Goal: Task Accomplishment & Management: Use online tool/utility

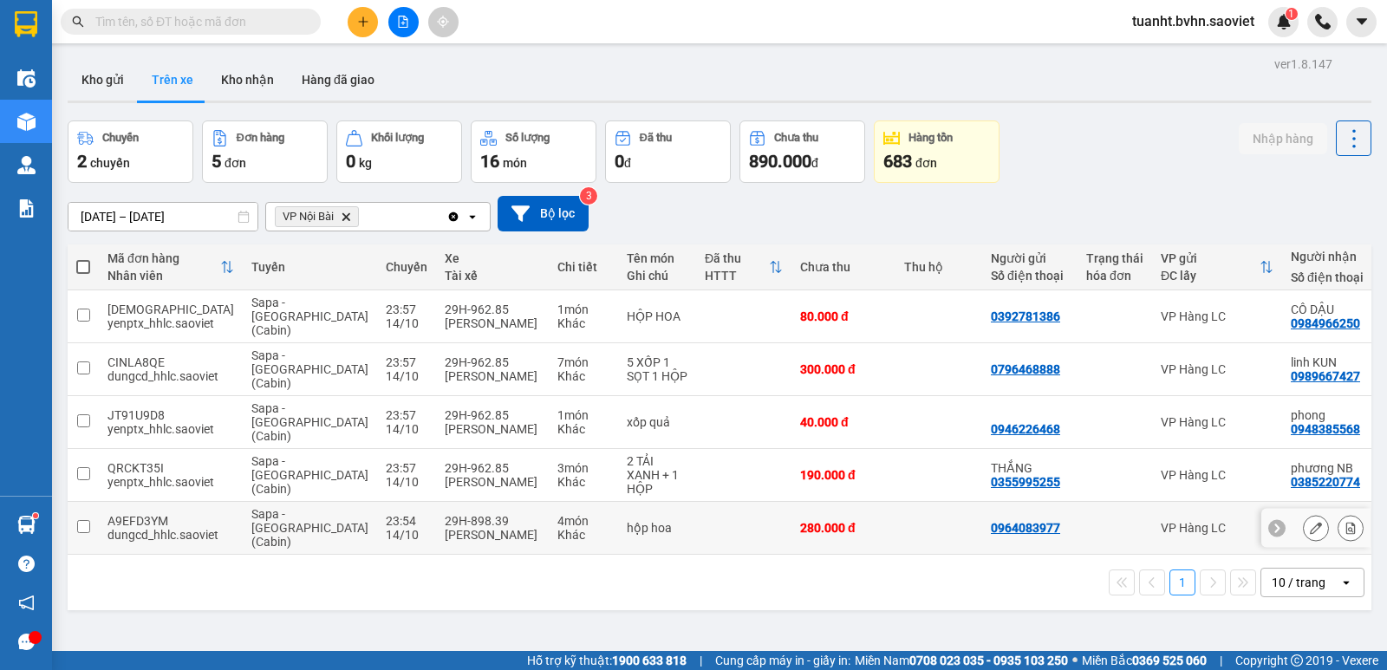
click at [80, 520] on input "checkbox" at bounding box center [83, 526] width 13 height 13
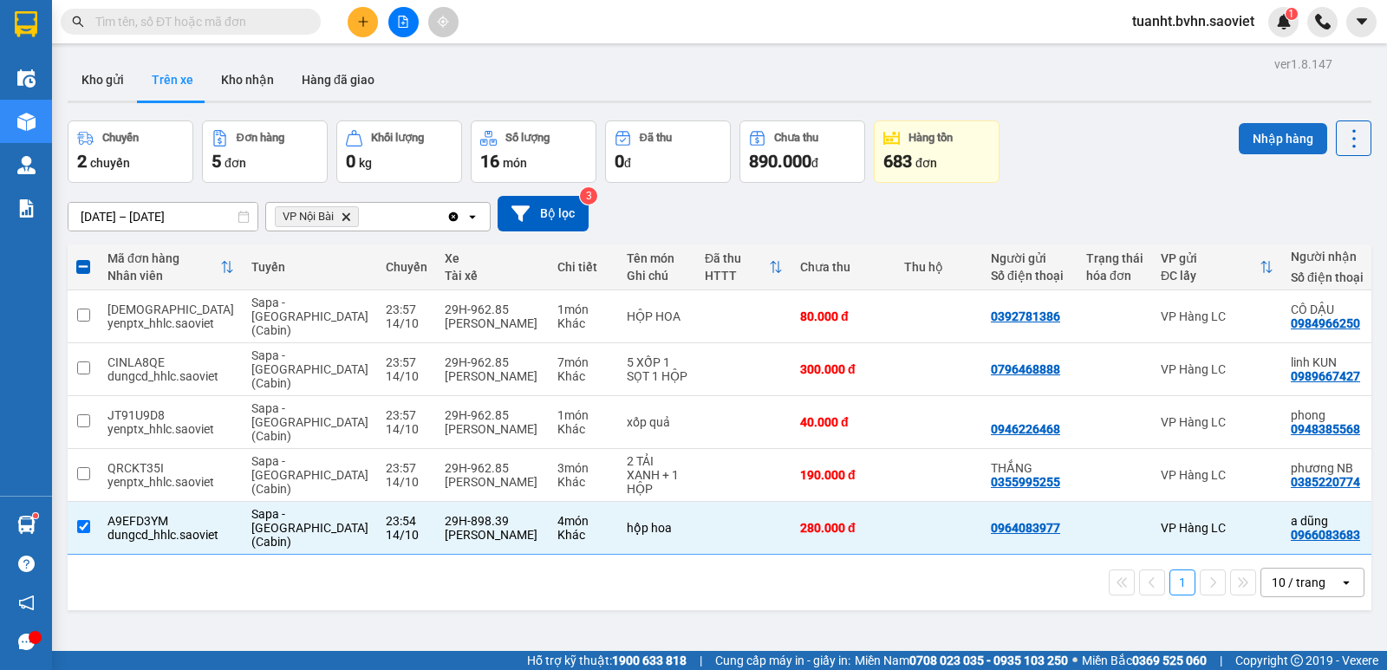
click at [1282, 137] on button "Nhập hàng" at bounding box center [1283, 138] width 88 height 31
checkbox input "false"
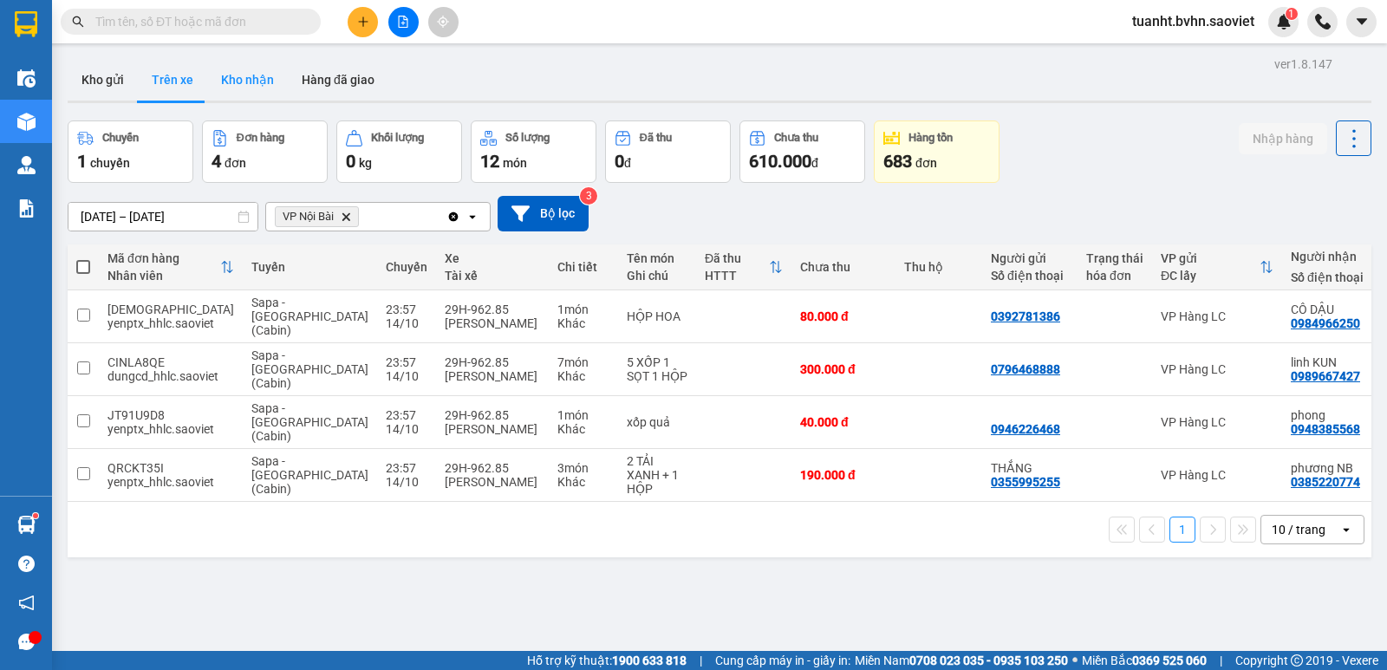
click at [264, 79] on button "Kho nhận" at bounding box center [247, 80] width 81 height 42
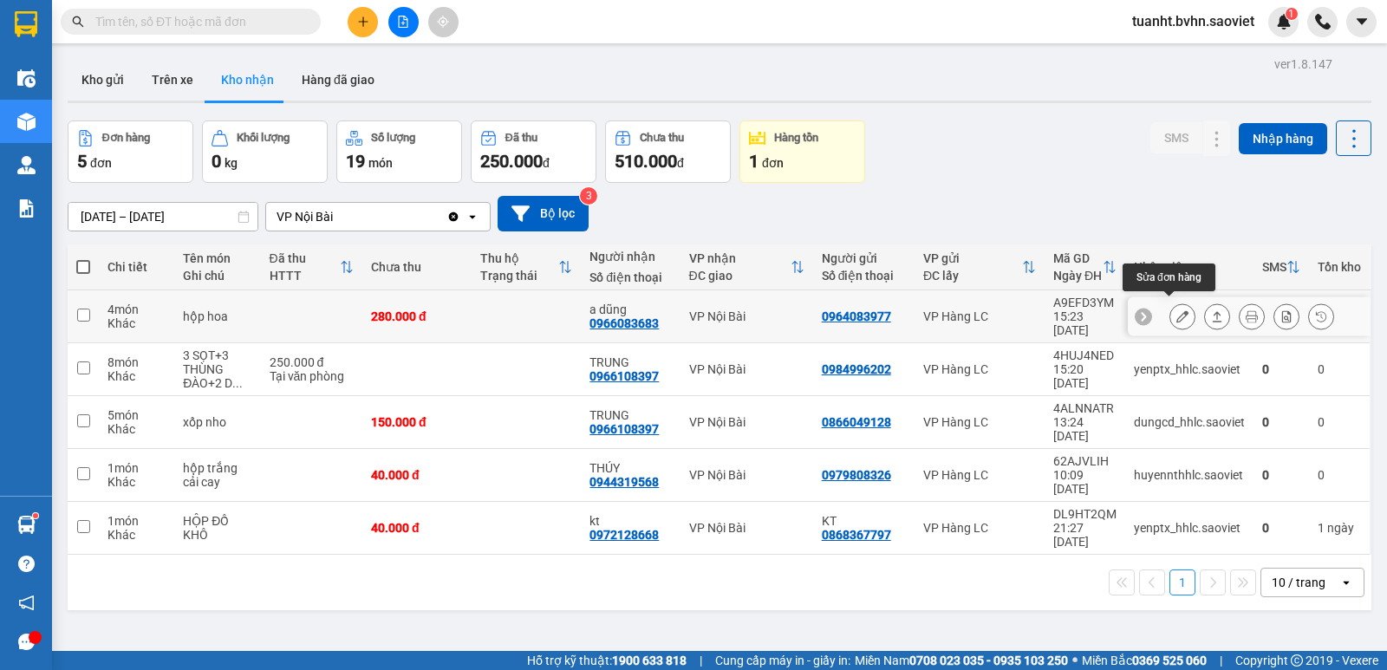
click at [1177, 312] on icon at bounding box center [1183, 316] width 12 height 12
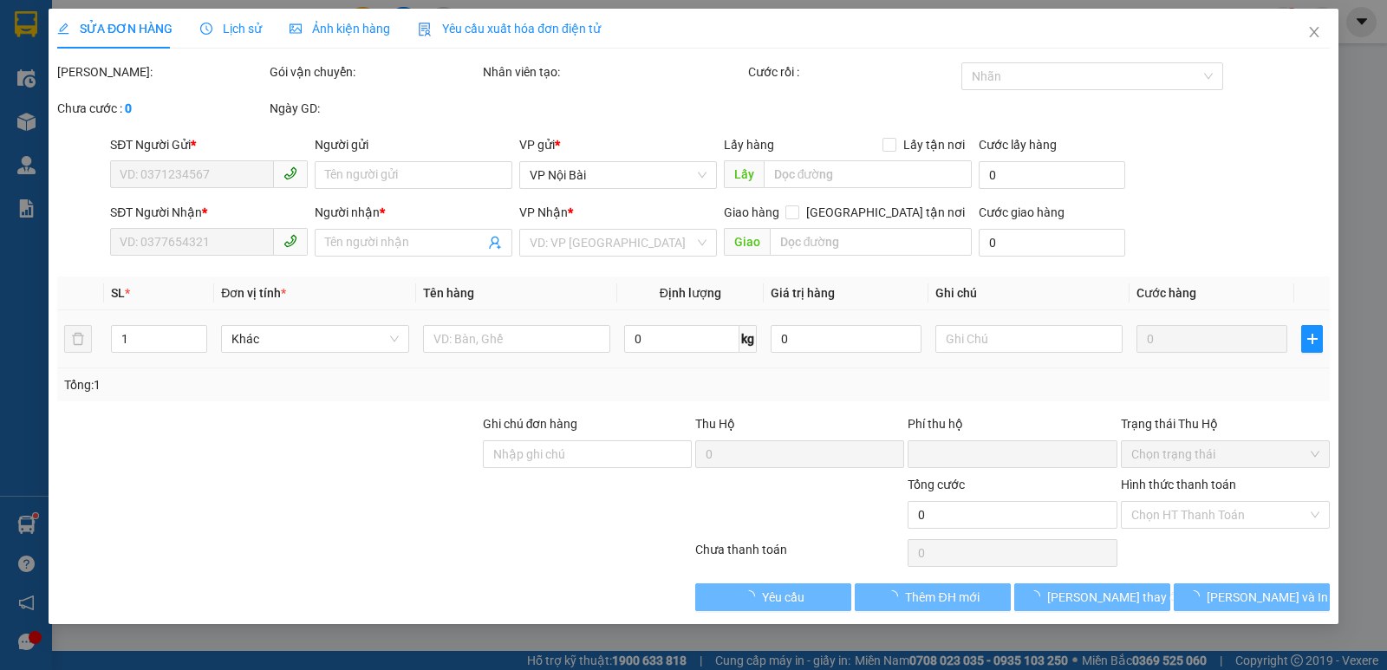
type input "0964083977"
type input "0966083683"
type input "a dũng"
type input "0"
type input "280.000"
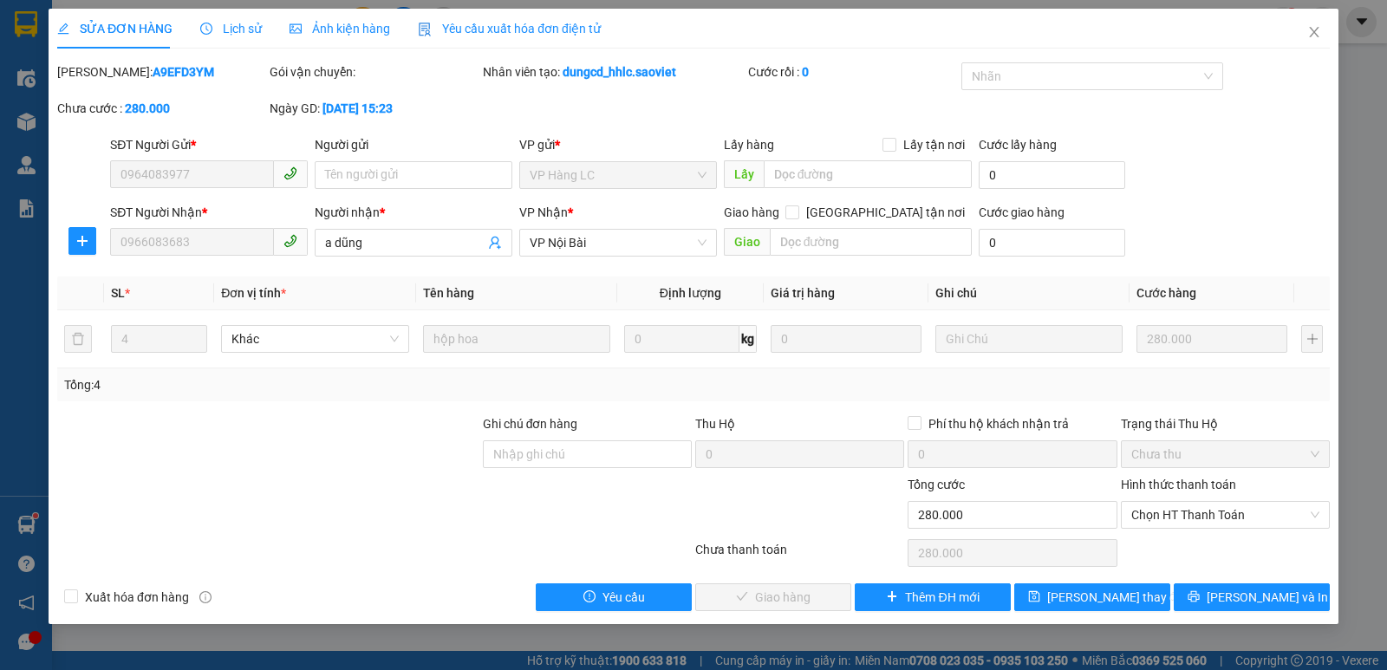
click at [1196, 484] on label "Hình thức thanh toán" at bounding box center [1178, 485] width 115 height 14
click at [1196, 502] on input "Hình thức thanh toán" at bounding box center [1219, 515] width 176 height 26
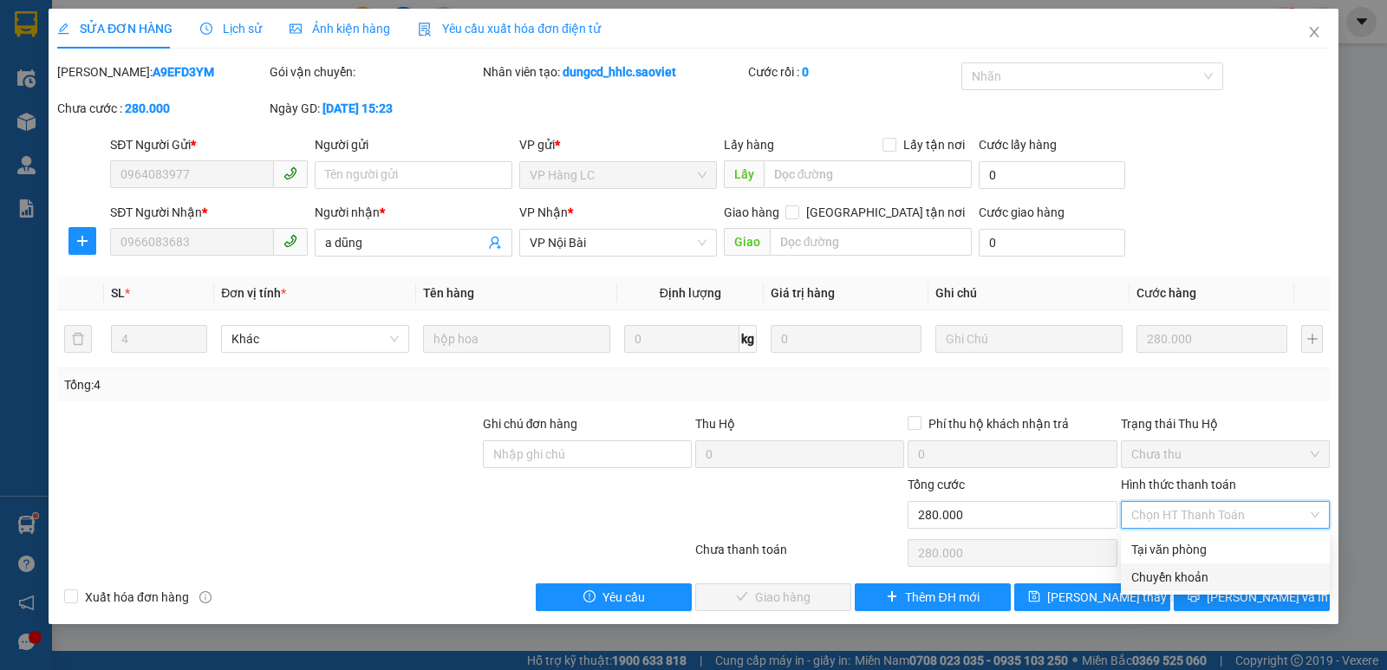
click at [1183, 576] on div "Chuyển khoản" at bounding box center [1225, 577] width 188 height 19
type input "0"
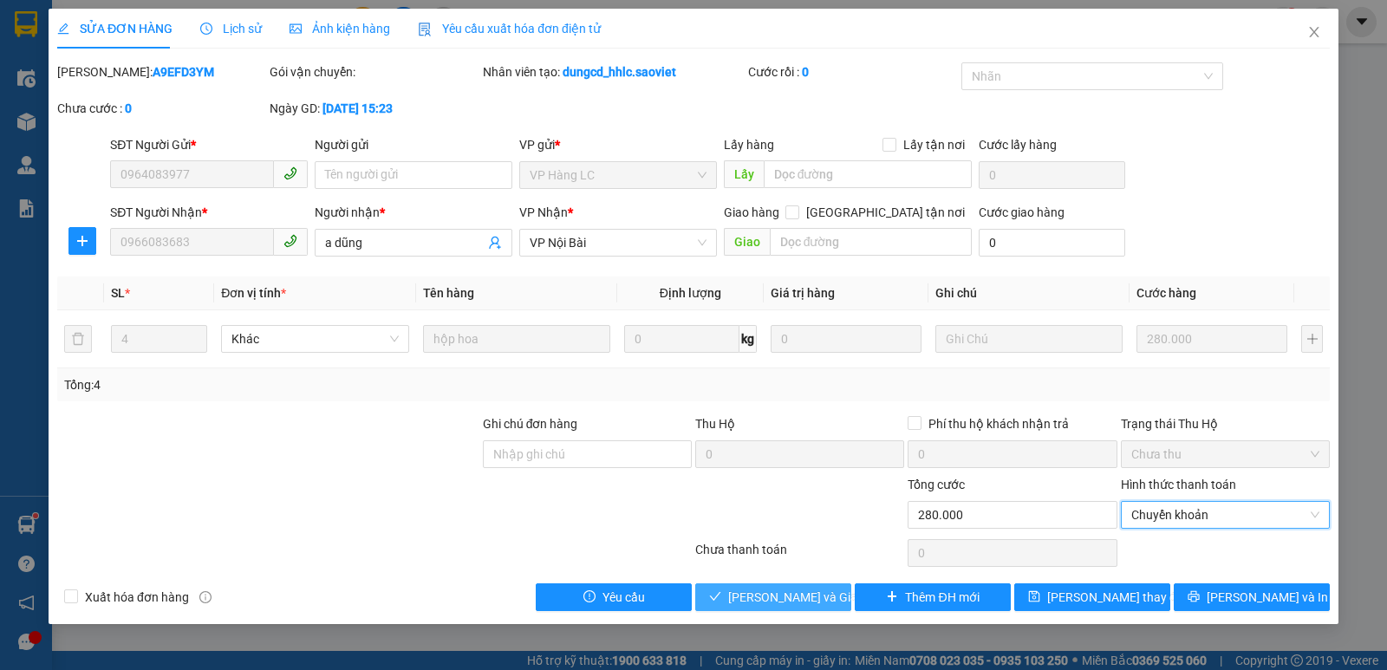
click at [778, 595] on span "[PERSON_NAME] và Giao hàng" at bounding box center [811, 597] width 166 height 19
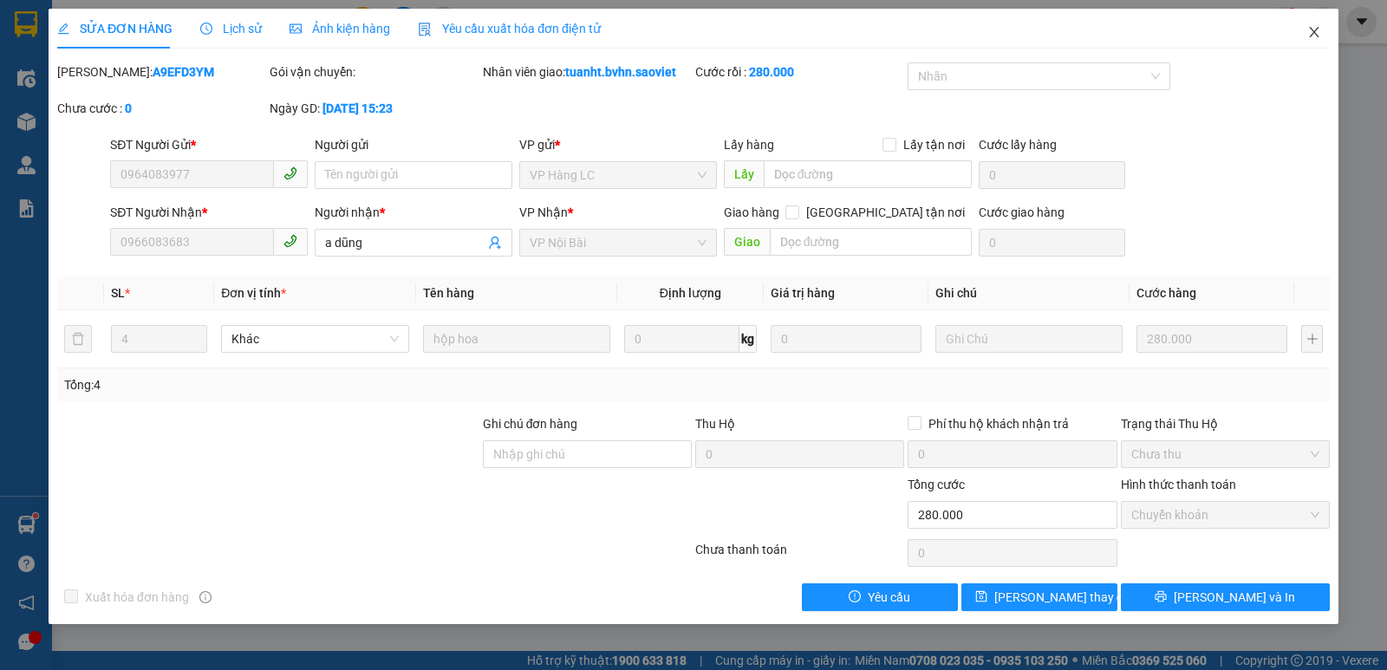
click at [1314, 32] on icon "close" at bounding box center [1314, 32] width 10 height 10
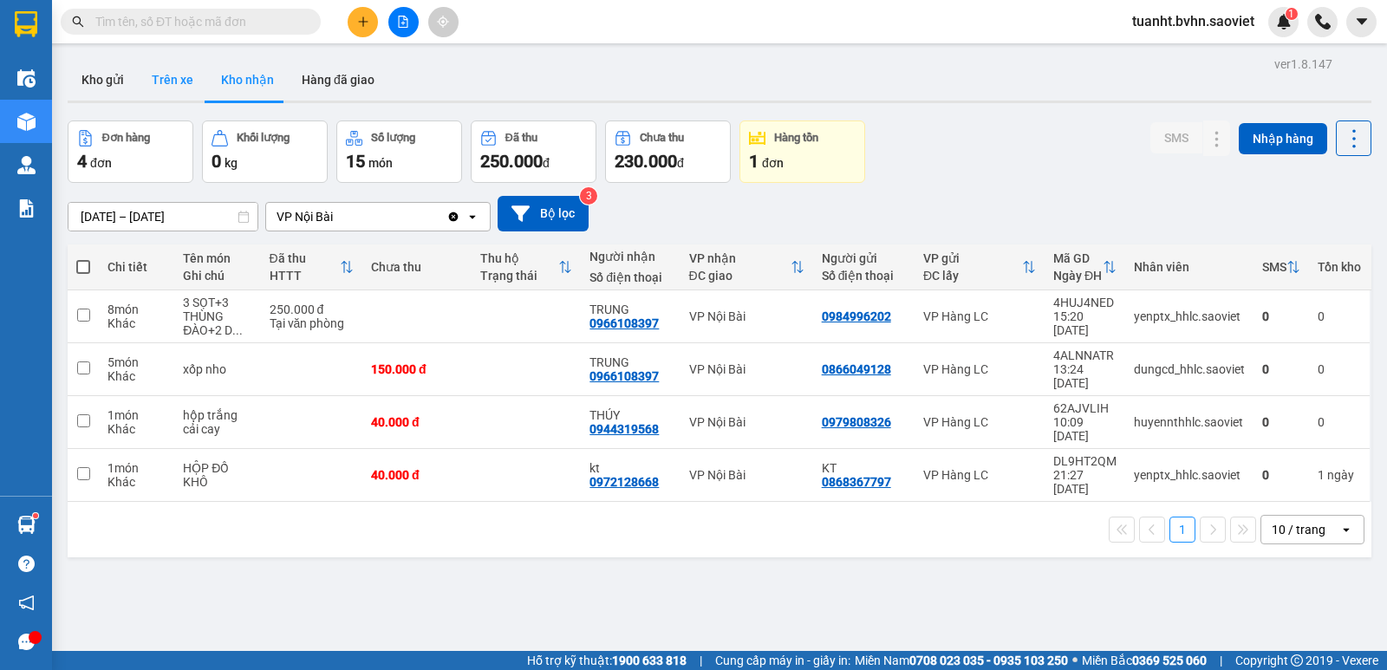
click at [182, 75] on button "Trên xe" at bounding box center [172, 80] width 69 height 42
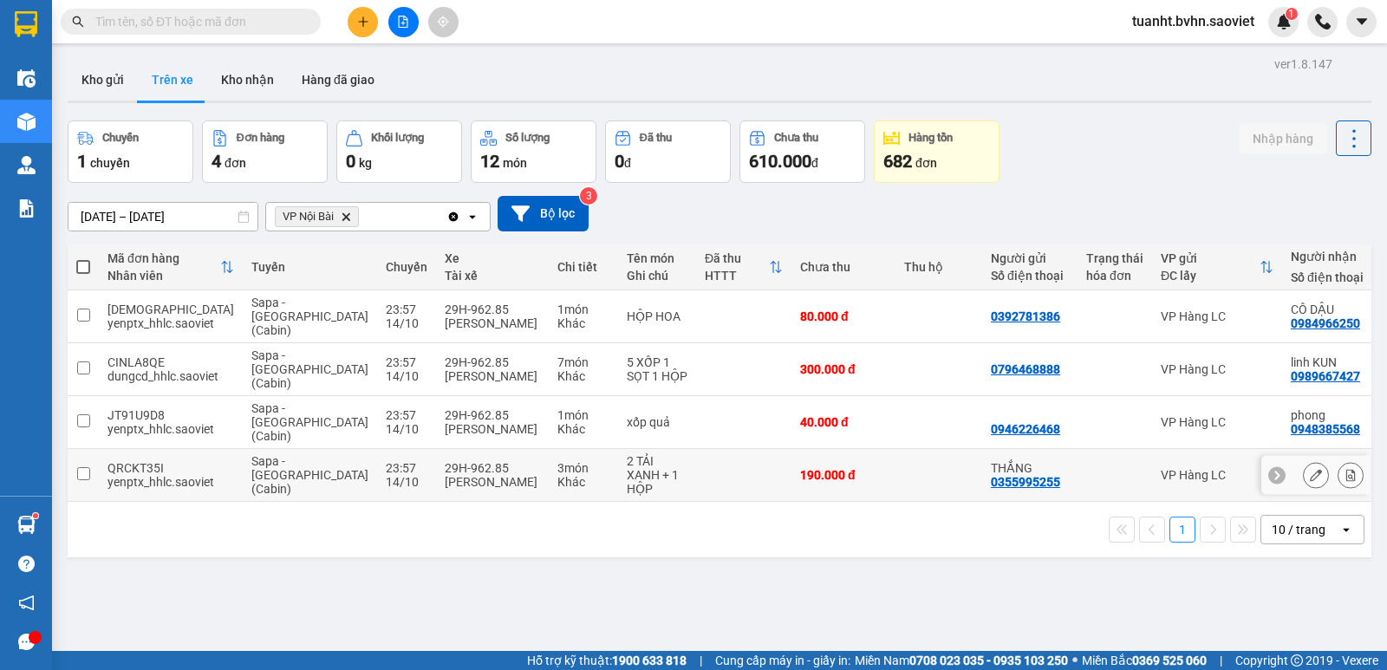
click at [85, 467] on input "checkbox" at bounding box center [83, 473] width 13 height 13
checkbox input "true"
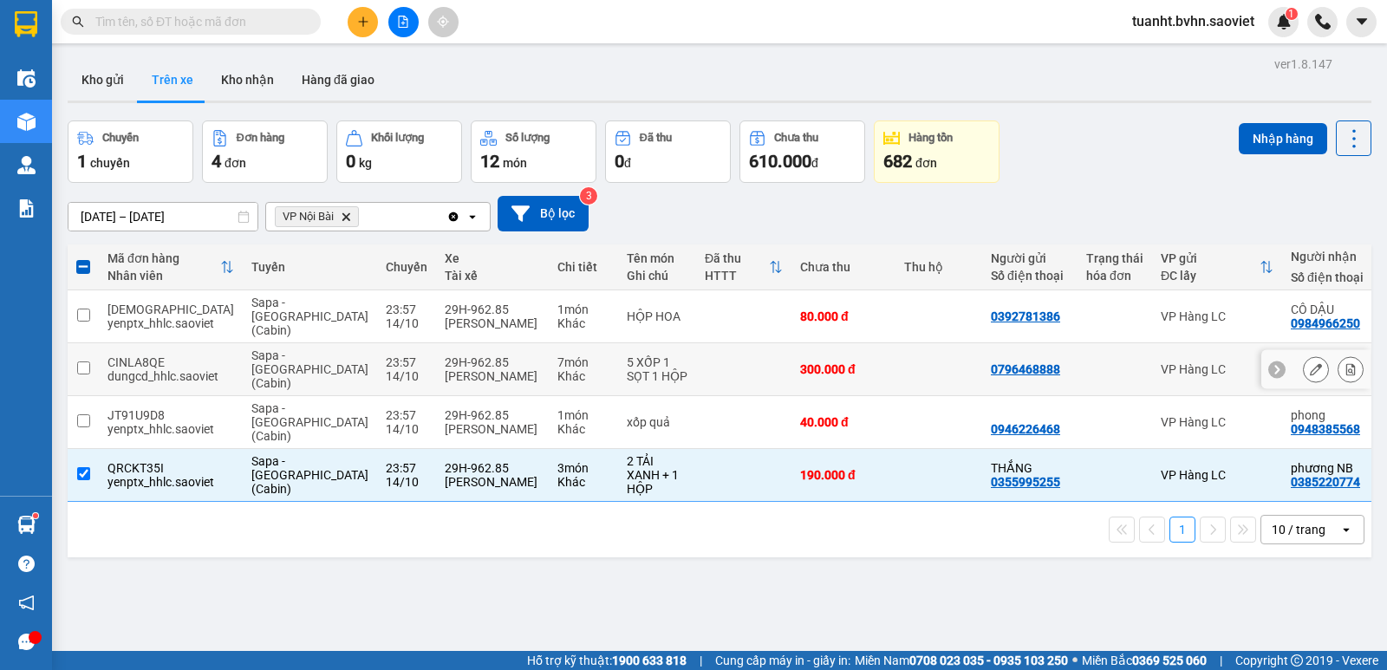
click at [81, 362] on input "checkbox" at bounding box center [83, 368] width 13 height 13
checkbox input "true"
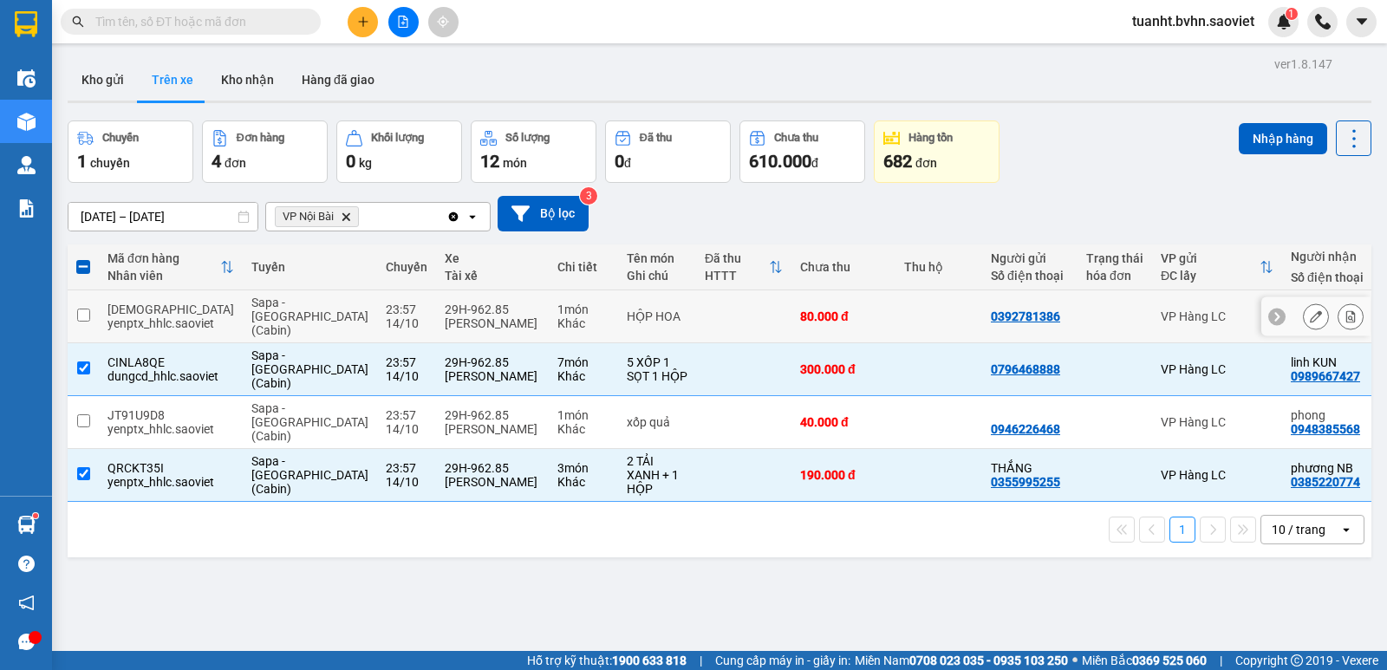
click at [81, 309] on input "checkbox" at bounding box center [83, 315] width 13 height 13
checkbox input "true"
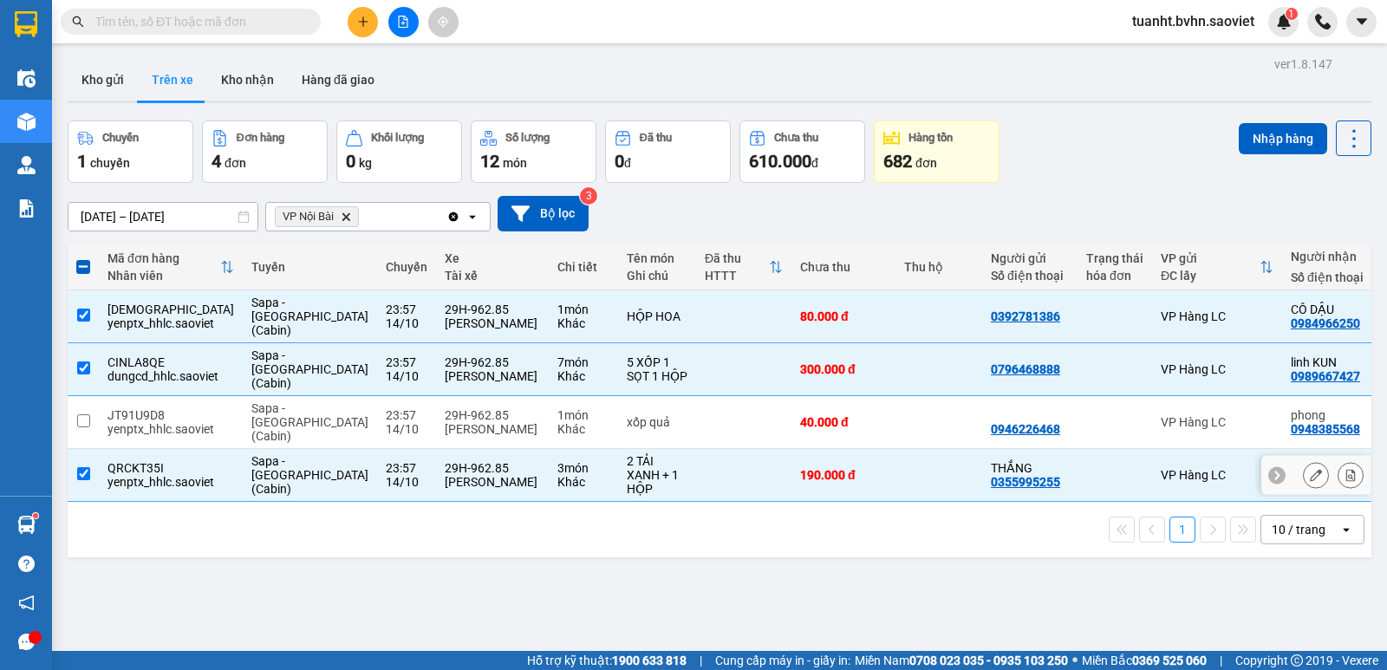
click at [84, 467] on input "checkbox" at bounding box center [83, 473] width 13 height 13
checkbox input "false"
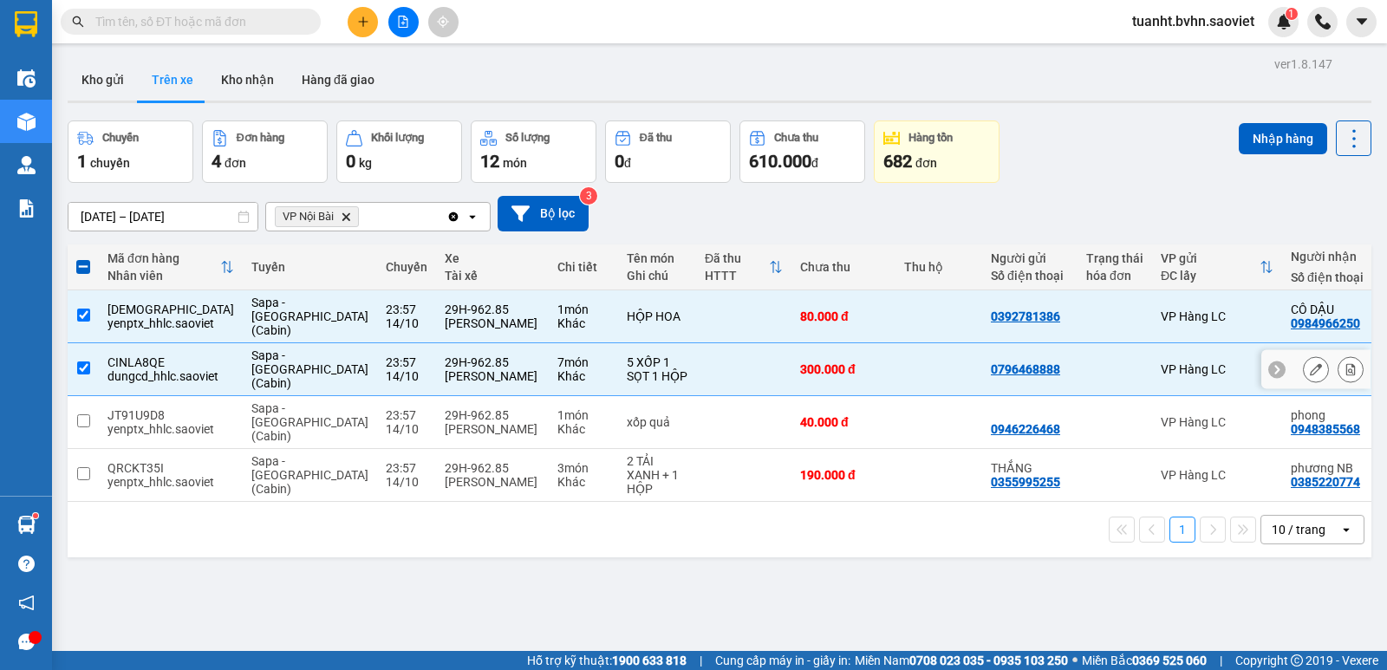
click at [85, 362] on input "checkbox" at bounding box center [83, 368] width 13 height 13
checkbox input "false"
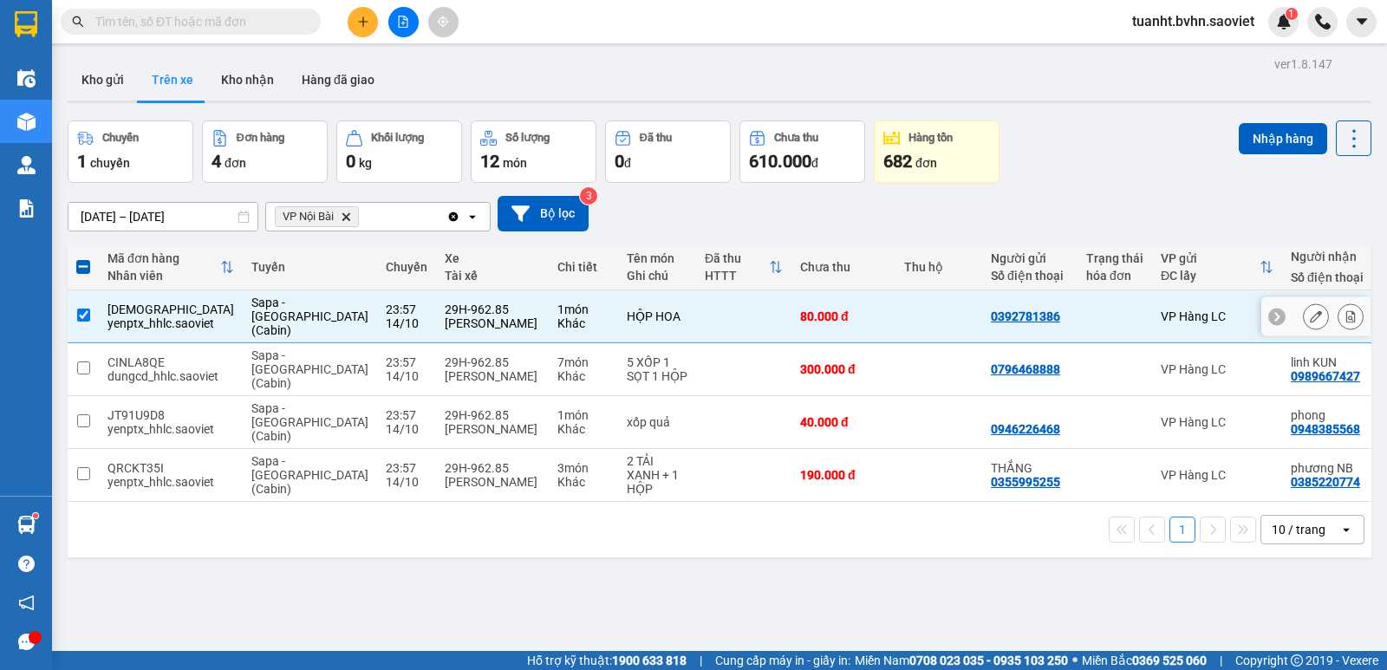
click at [83, 309] on input "checkbox" at bounding box center [83, 315] width 13 height 13
checkbox input "false"
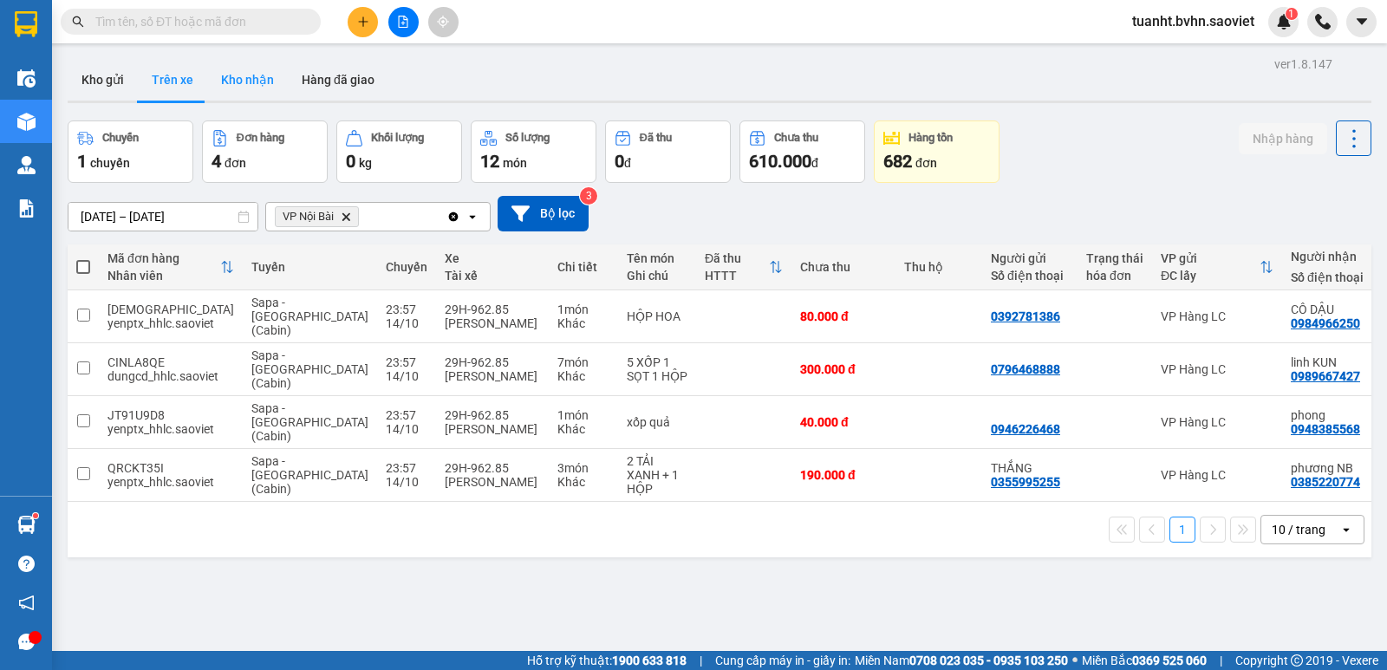
click at [260, 81] on button "Kho nhận" at bounding box center [247, 80] width 81 height 42
